Goal: Task Accomplishment & Management: Complete application form

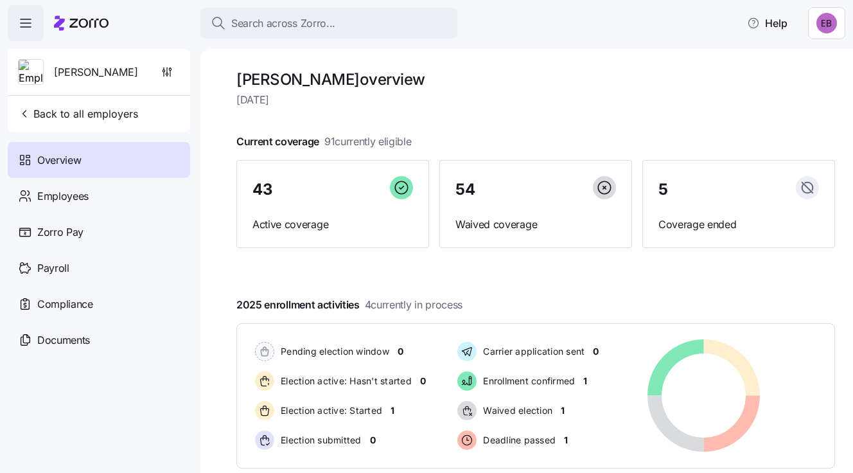
click at [506, 80] on h1 "[PERSON_NAME] overview" at bounding box center [535, 79] width 599 height 20
click at [53, 190] on span "Employees" at bounding box center [62, 196] width 51 height 16
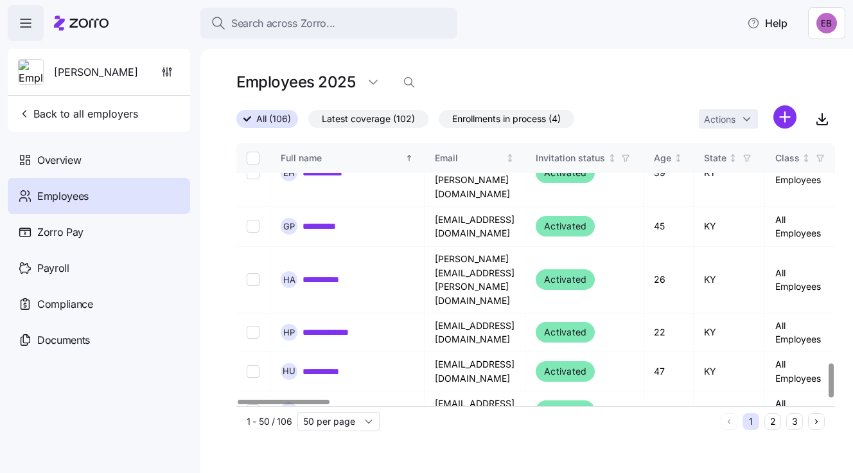
scroll to position [1705, 0]
click at [772, 420] on button "2" at bounding box center [772, 421] width 17 height 17
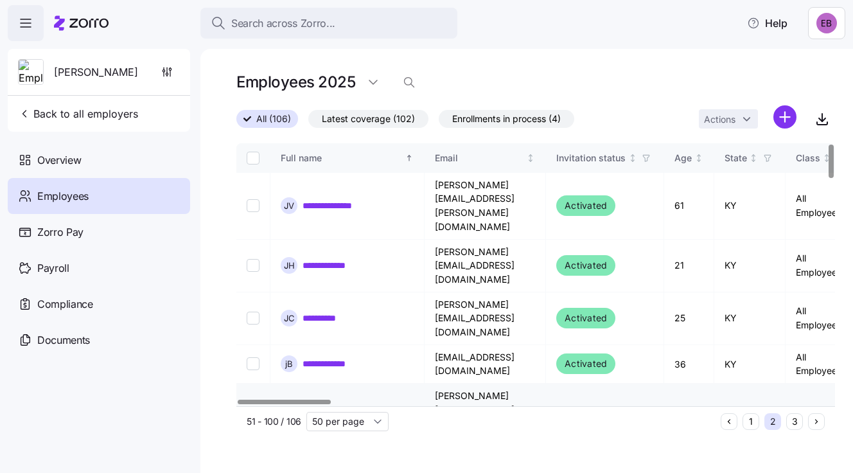
click at [337, 410] on link "**********" at bounding box center [334, 416] width 62 height 13
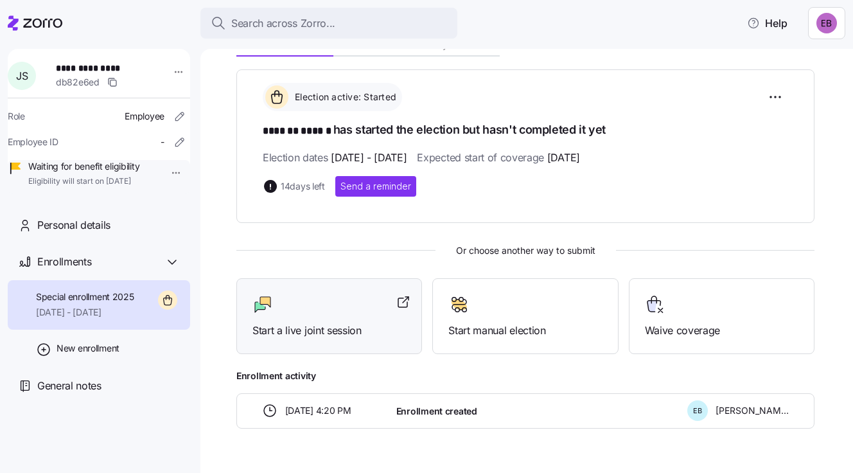
scroll to position [192, 0]
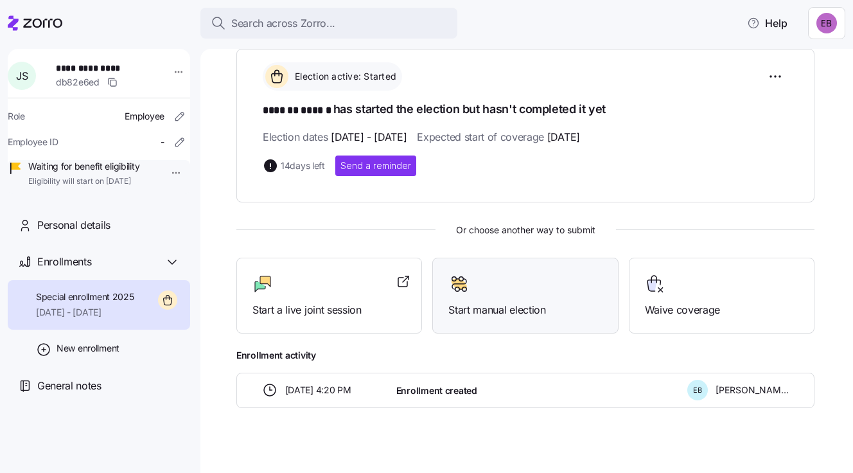
click at [494, 304] on span "Start manual election" at bounding box center [524, 310] width 153 height 16
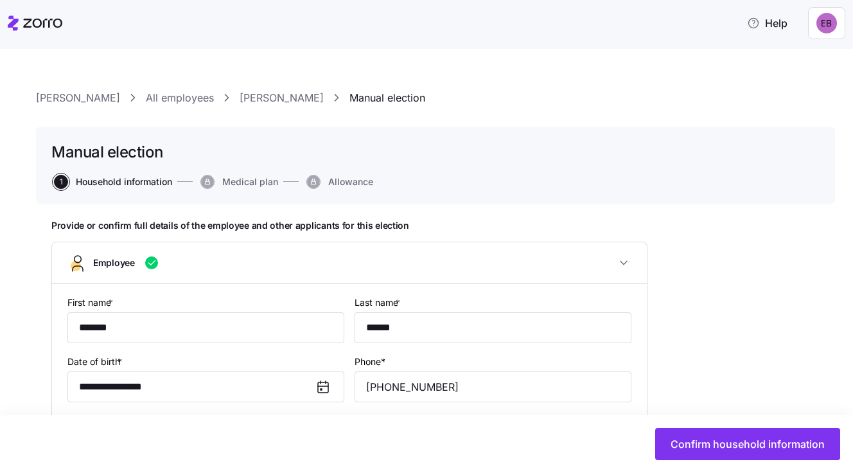
type input "All Employees"
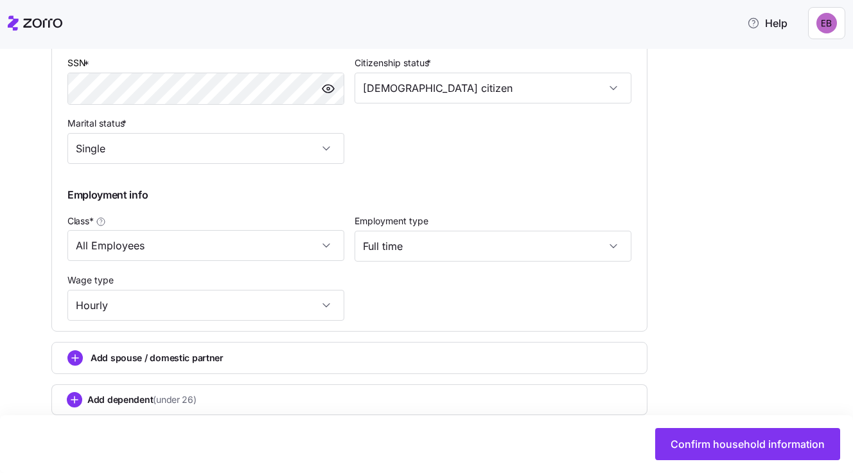
scroll to position [642, 0]
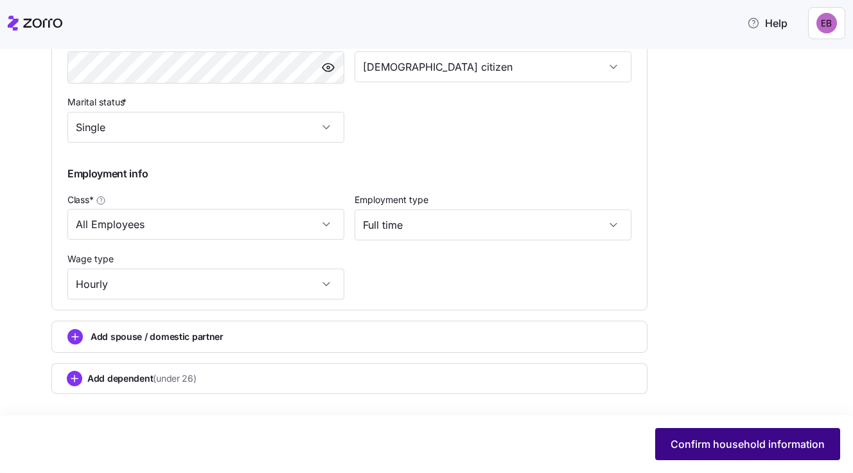
click at [737, 444] on span "Confirm household information" at bounding box center [748, 443] width 154 height 15
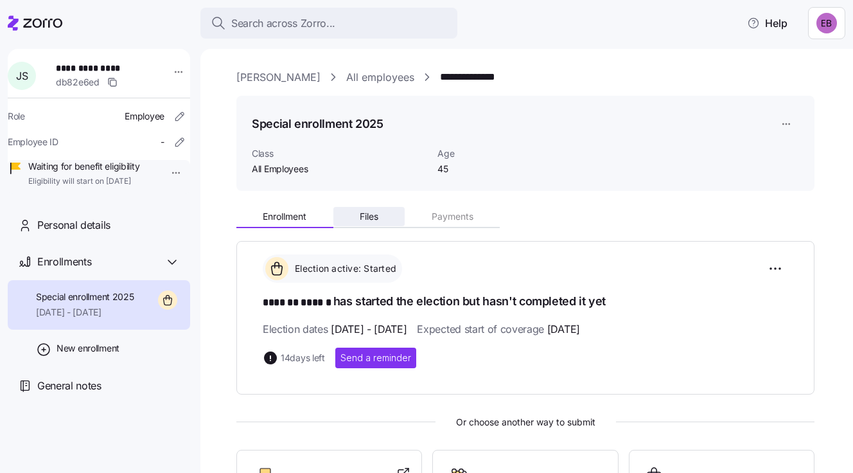
scroll to position [128, 0]
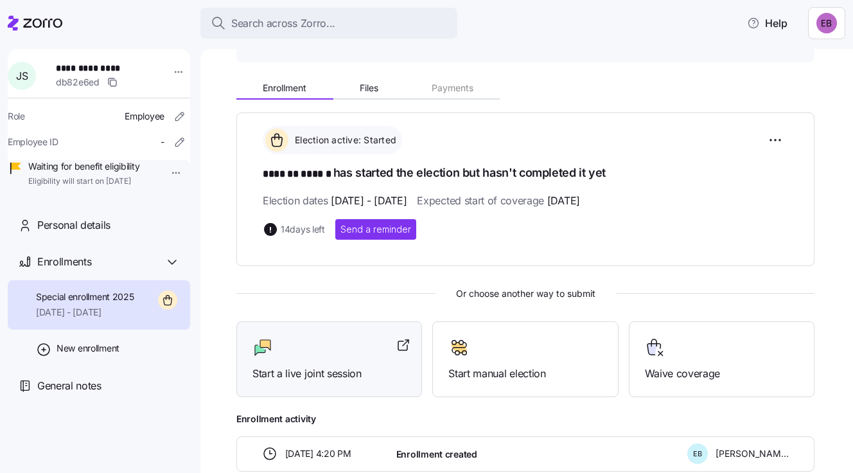
click at [319, 365] on span "Start a live joint session" at bounding box center [328, 373] width 153 height 16
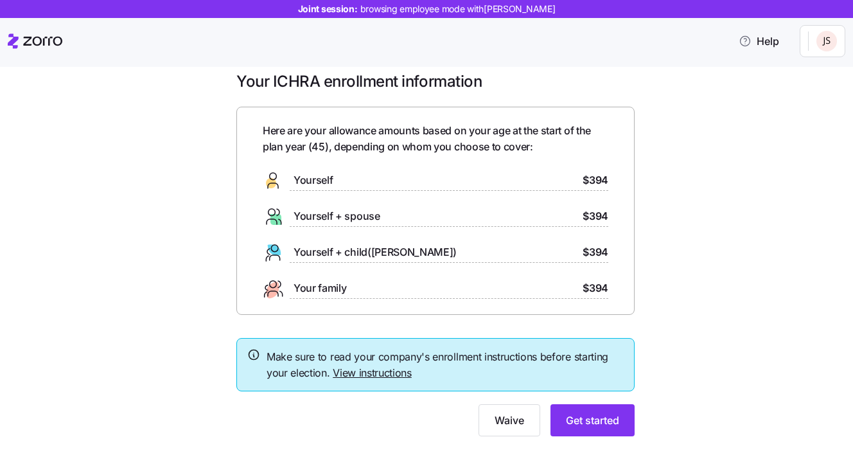
scroll to position [24, 0]
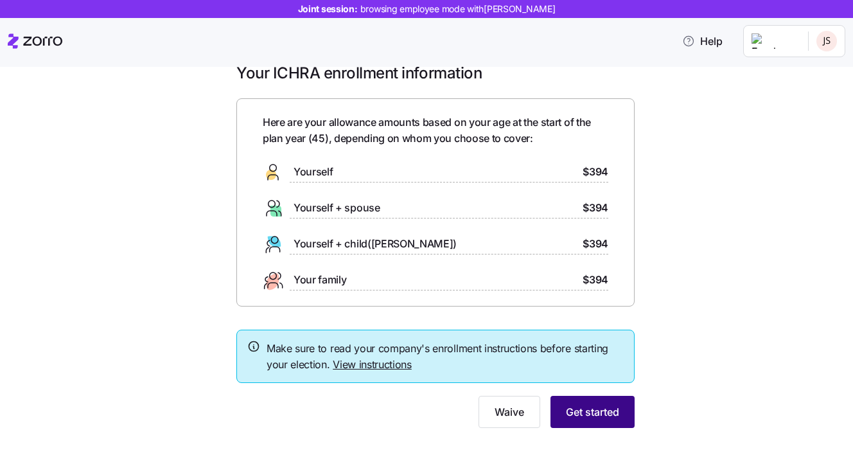
click at [582, 412] on span "Get started" at bounding box center [592, 411] width 53 height 15
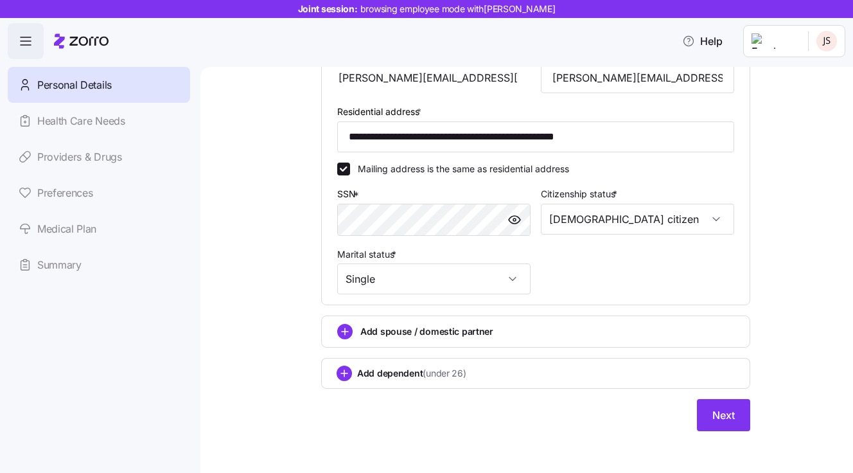
scroll to position [401, 0]
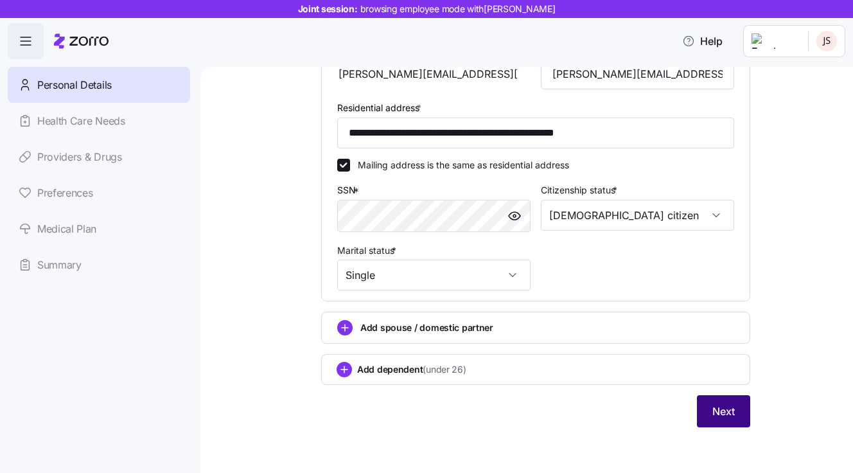
click at [721, 410] on span "Next" at bounding box center [723, 410] width 22 height 15
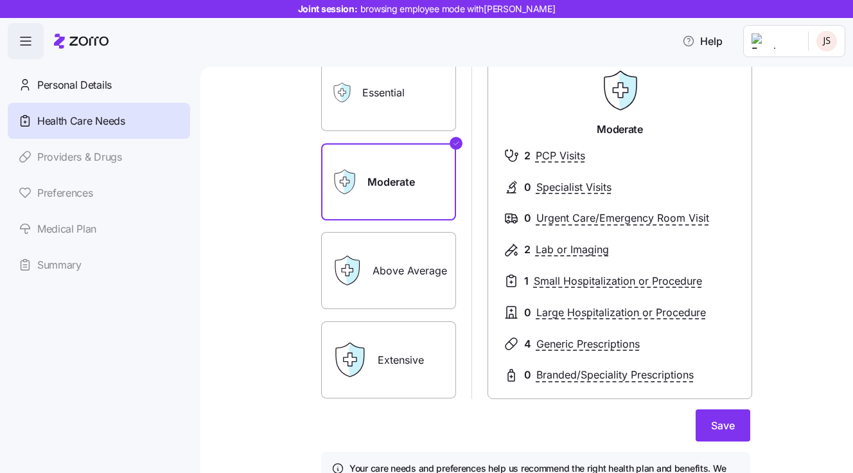
scroll to position [128, 0]
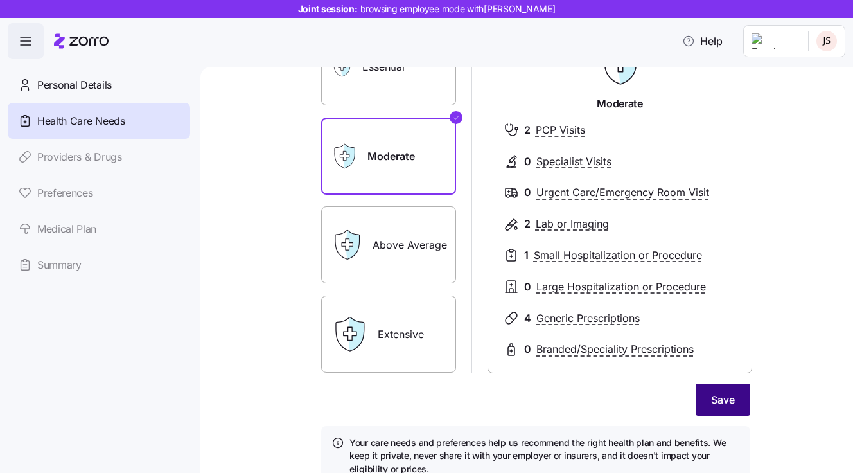
click at [723, 398] on span "Save" at bounding box center [723, 399] width 24 height 15
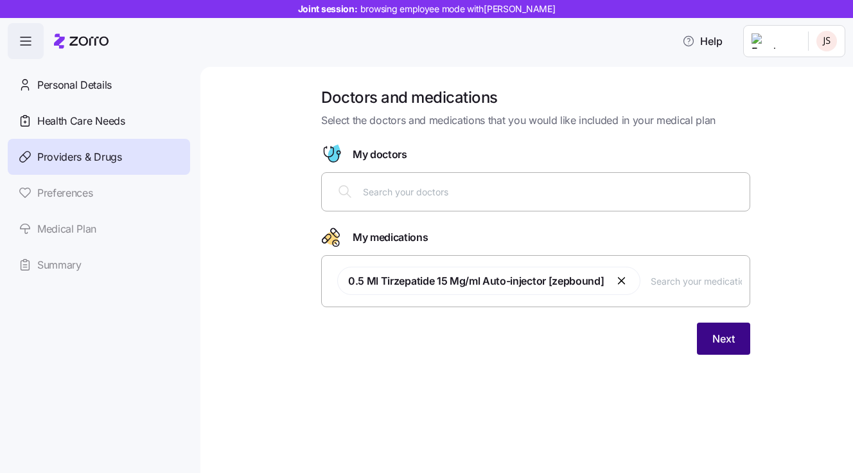
click at [727, 338] on span "Next" at bounding box center [723, 338] width 22 height 15
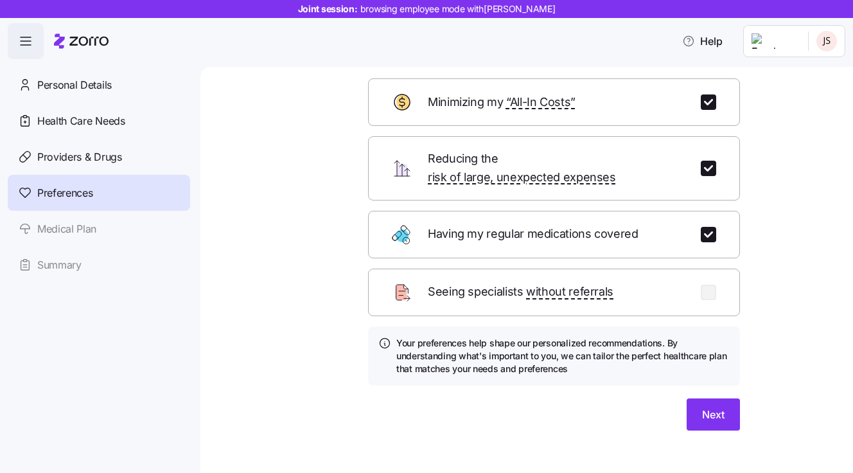
scroll to position [67, 0]
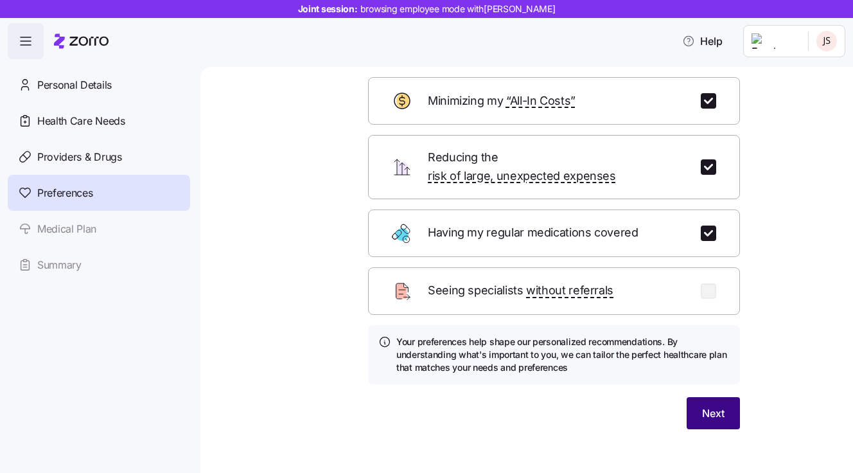
click at [702, 405] on span "Next" at bounding box center [713, 412] width 22 height 15
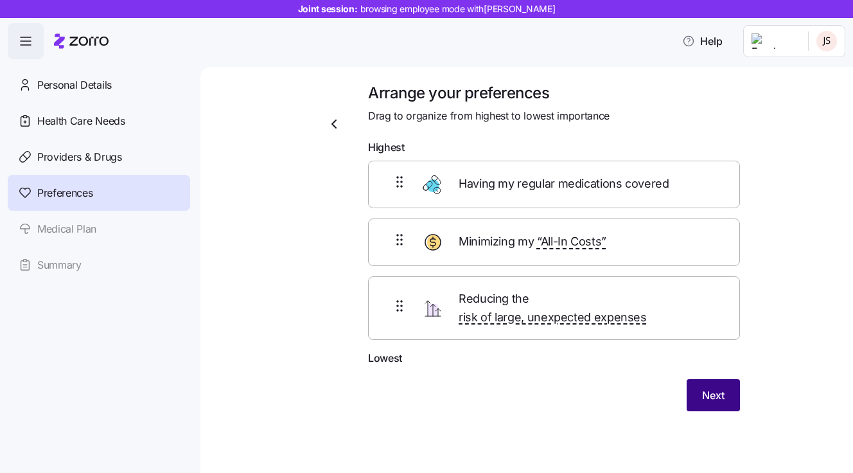
scroll to position [0, 0]
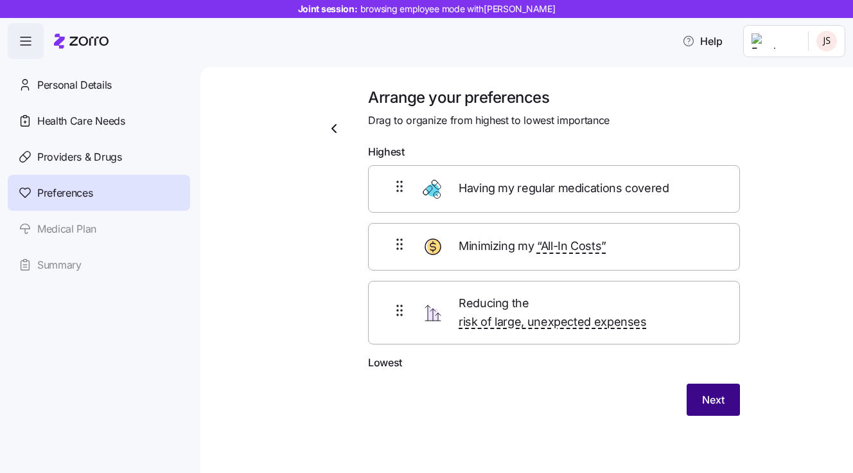
click at [710, 392] on span "Next" at bounding box center [713, 399] width 22 height 15
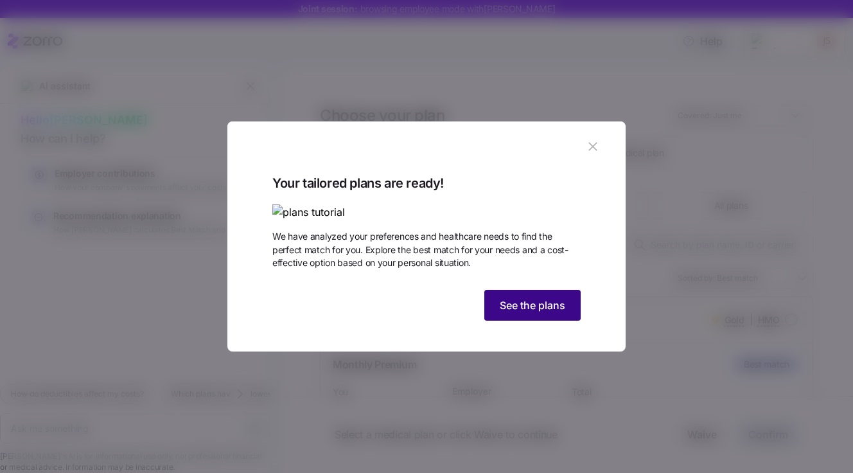
click at [530, 313] on span "See the plans" at bounding box center [533, 304] width 66 height 15
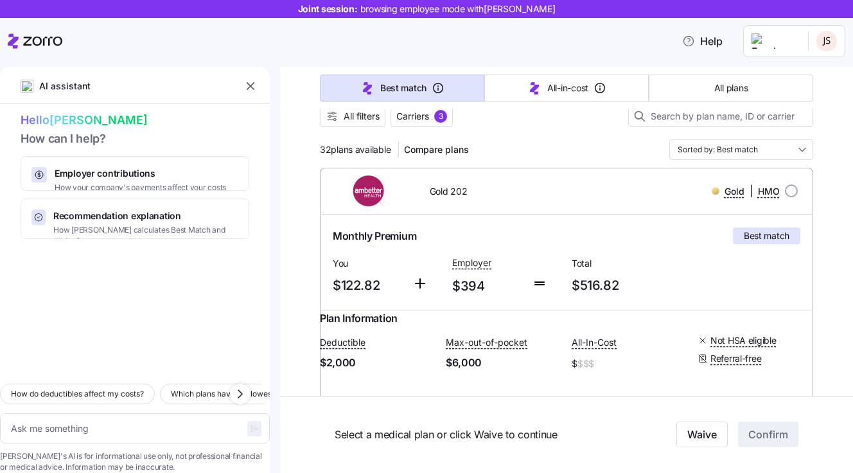
scroll to position [192, 0]
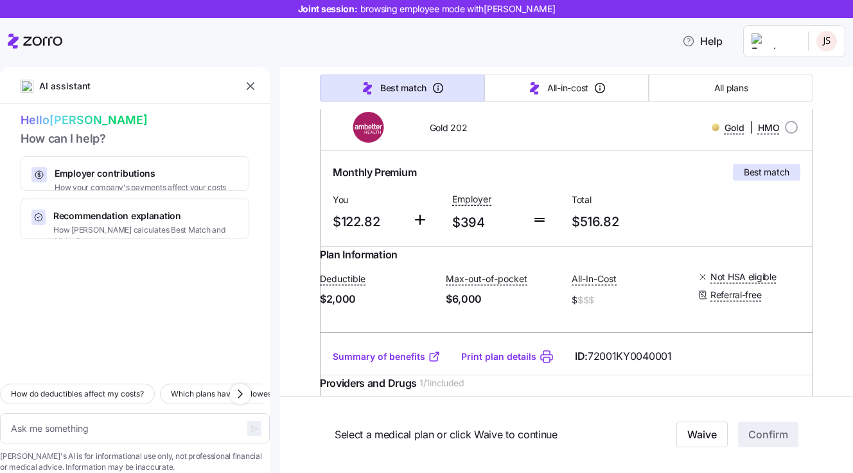
click at [380, 363] on link "Summary of benefits" at bounding box center [387, 356] width 108 height 13
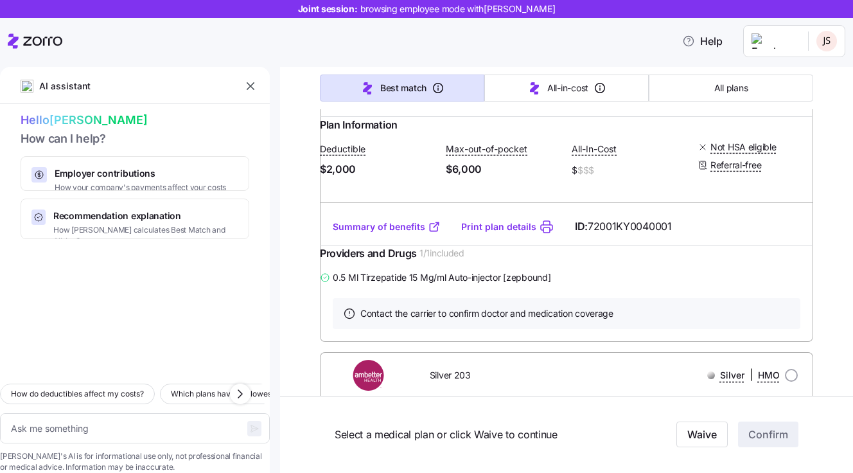
scroll to position [321, 0]
click at [387, 234] on link "Summary of benefits" at bounding box center [387, 227] width 108 height 13
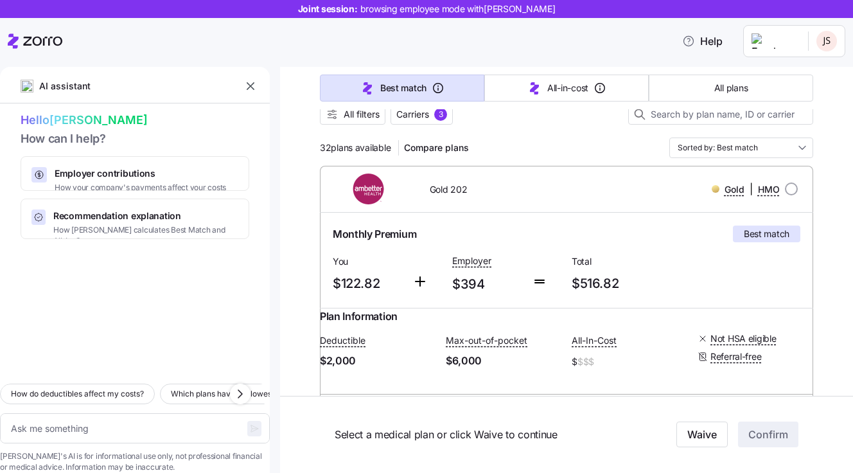
scroll to position [128, 0]
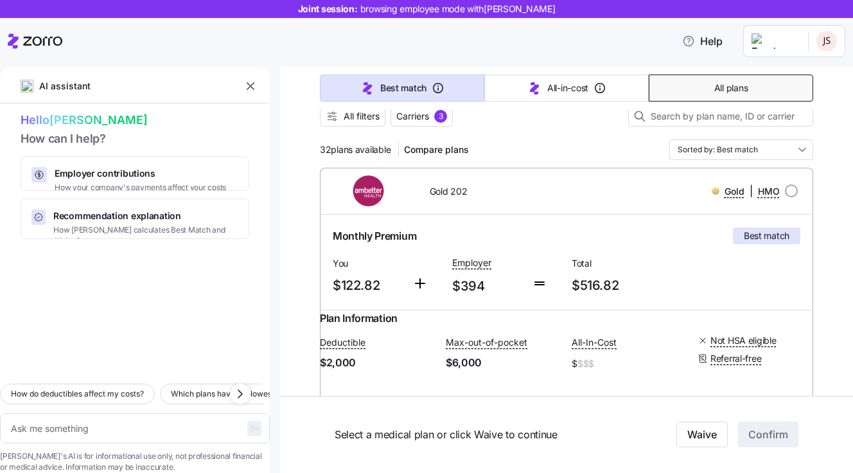
click at [728, 82] on span "All plans" at bounding box center [730, 88] width 33 height 13
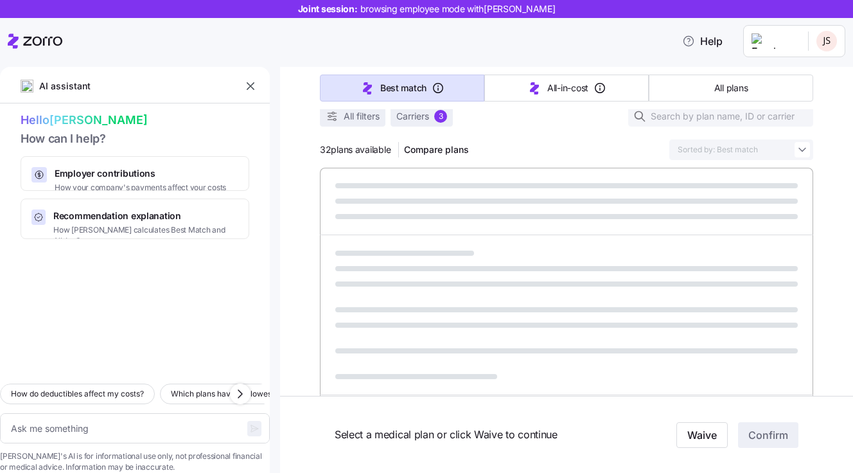
type textarea "x"
type input "Sorted by: Premium"
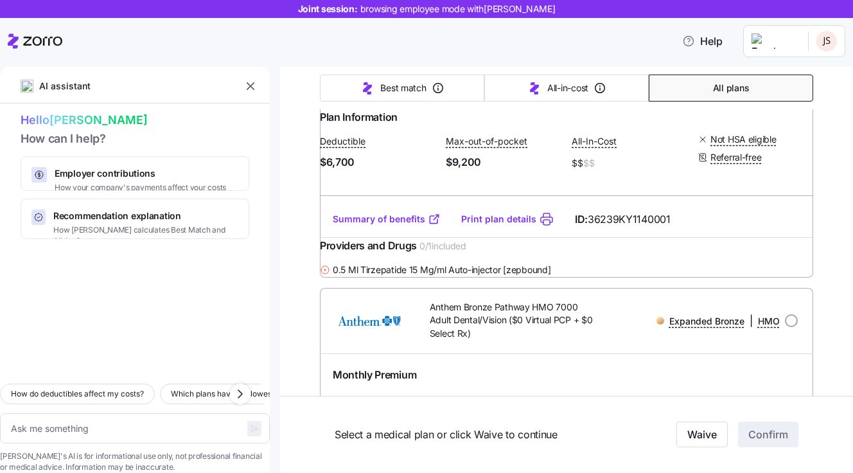
scroll to position [3018, 0]
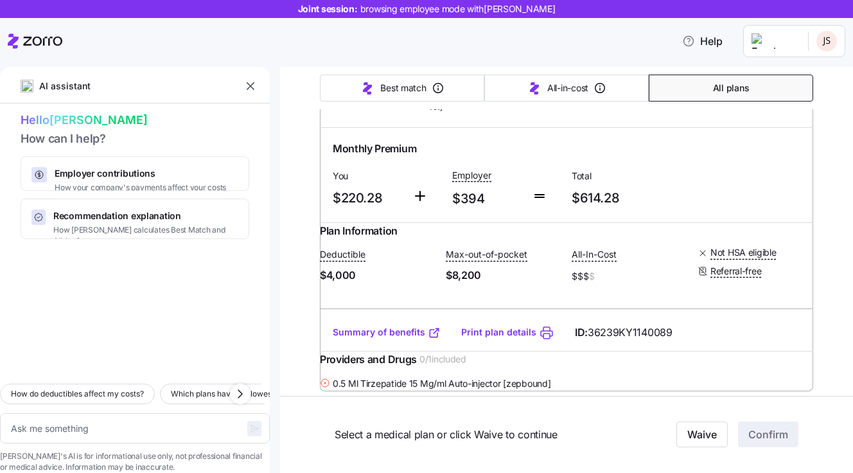
type textarea "x"
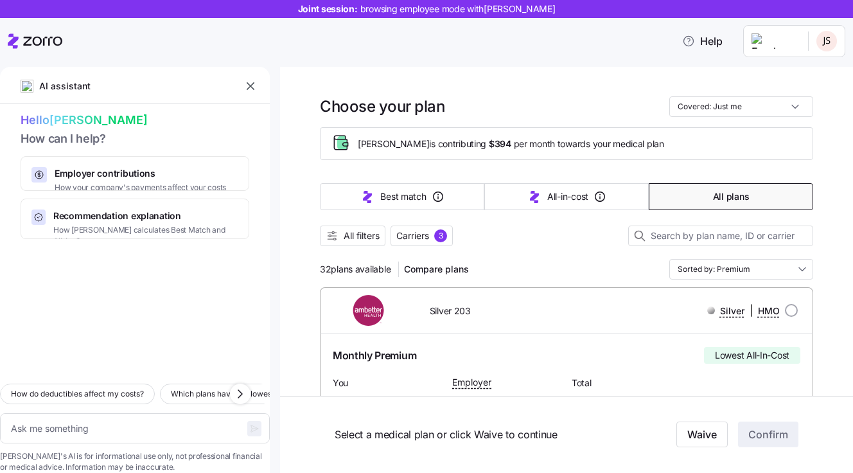
scroll to position [0, 0]
